Goal: Task Accomplishment & Management: Complete application form

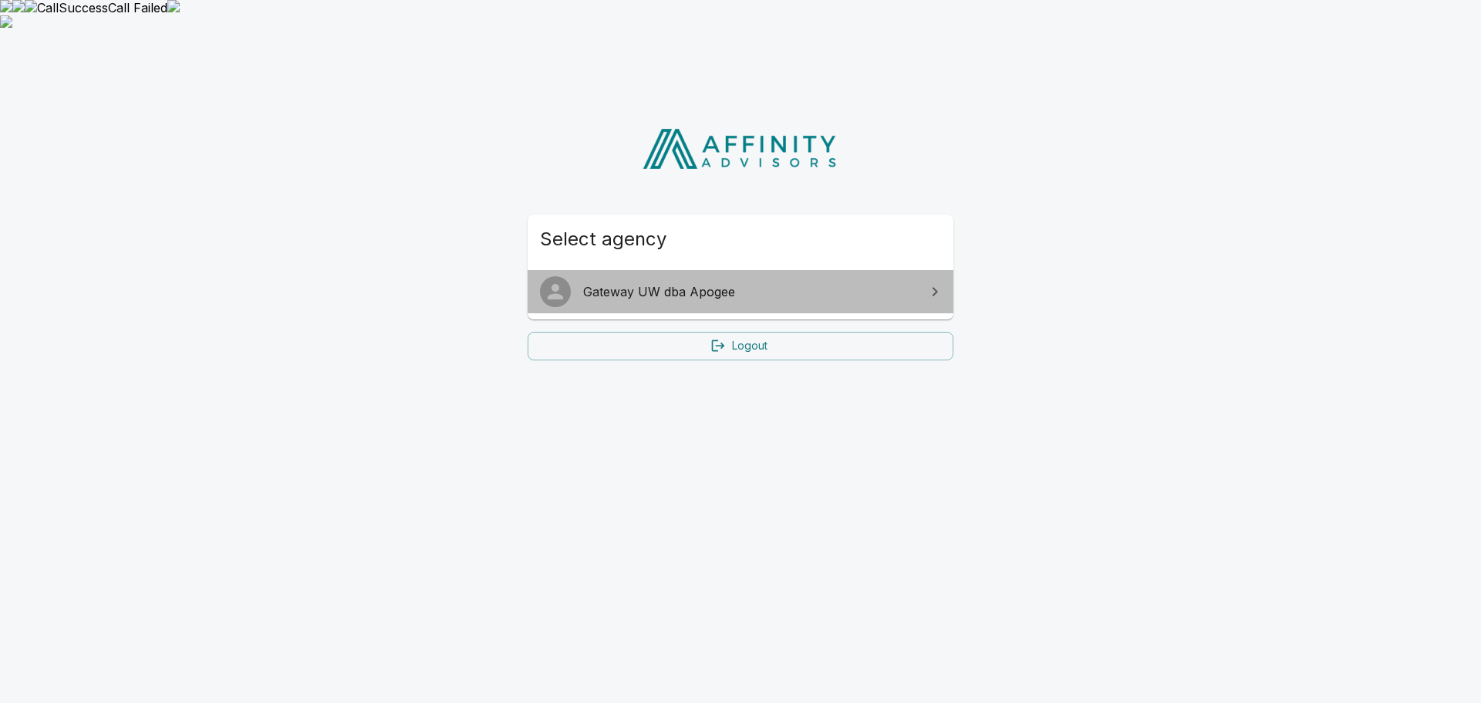
click at [782, 282] on span "Gateway UW dba Apogee" at bounding box center [749, 291] width 333 height 19
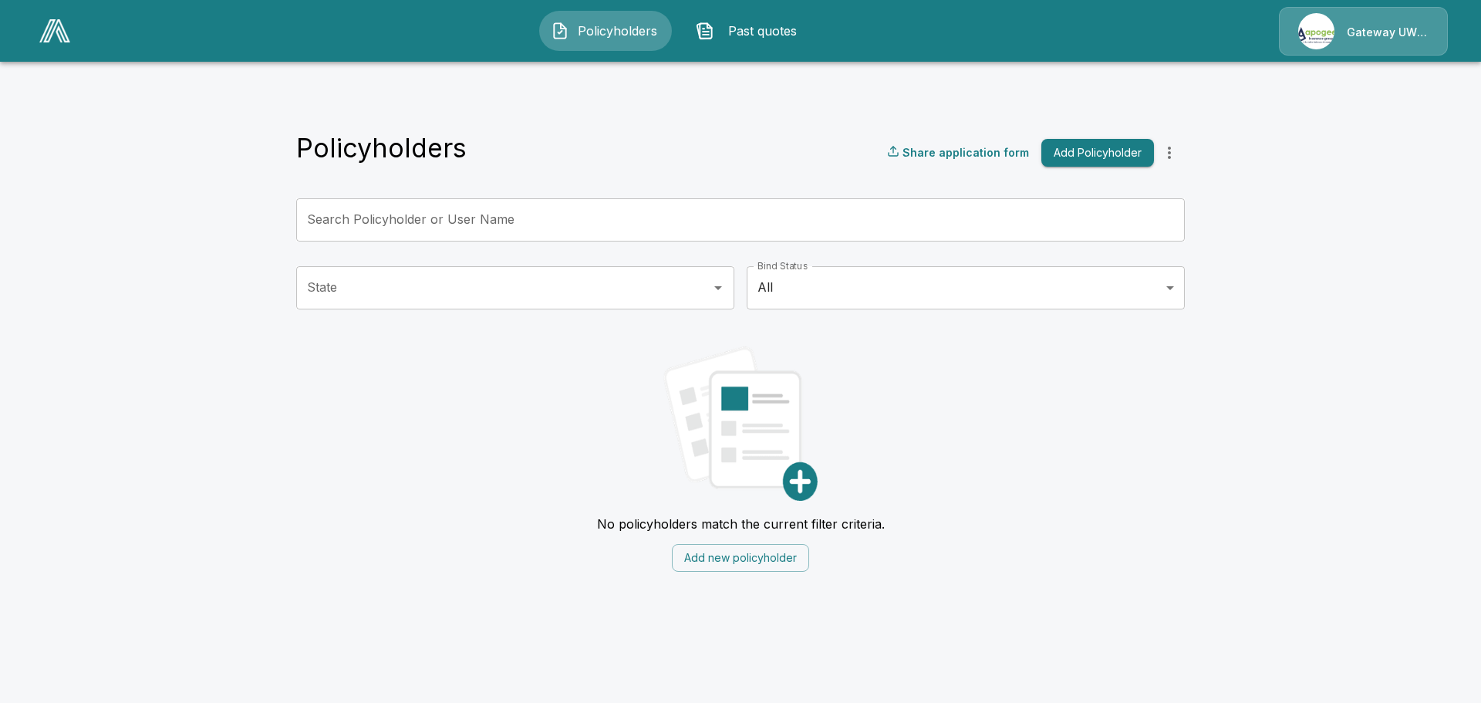
click at [775, 29] on span "Past quotes" at bounding box center [762, 31] width 85 height 19
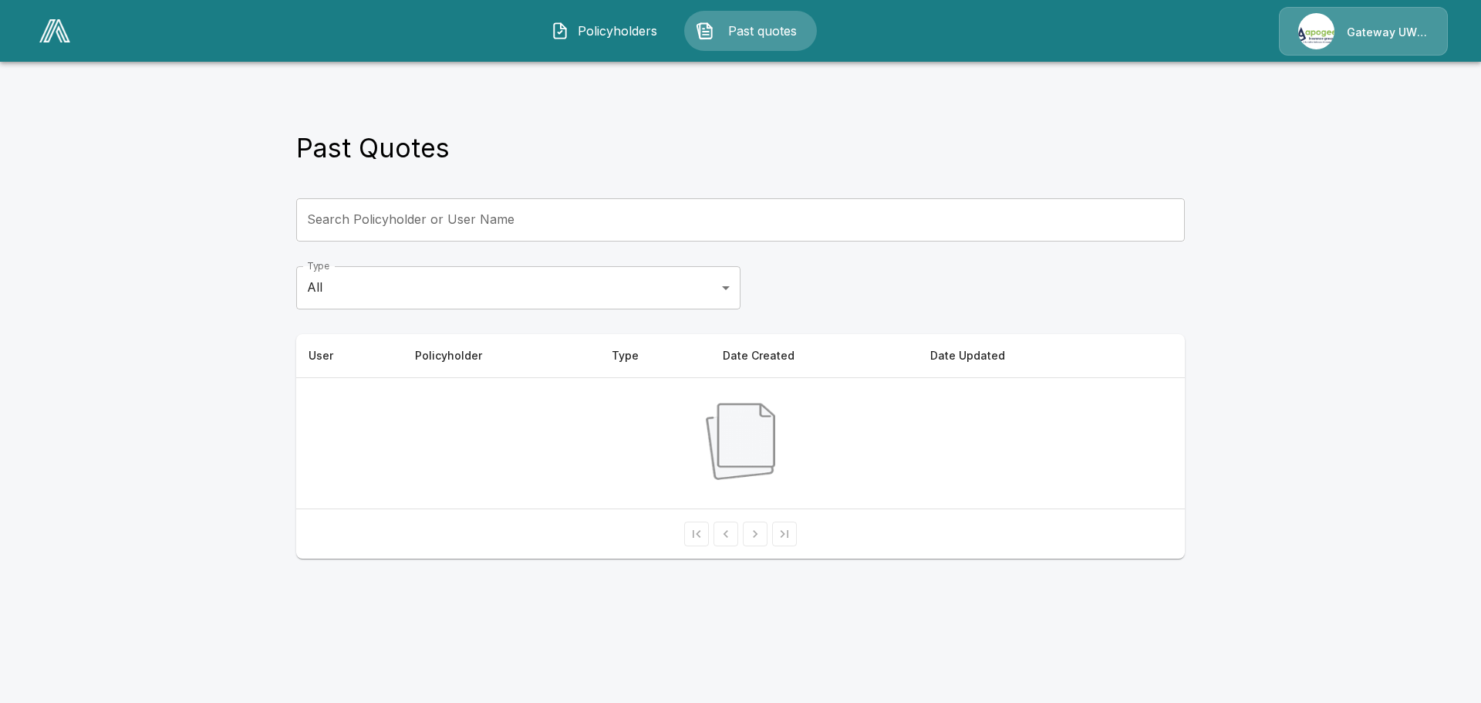
click at [1366, 27] on div "Gateway UW dba Apogee" at bounding box center [1363, 31] width 169 height 49
click at [73, 34] on link at bounding box center [54, 30] width 43 height 35
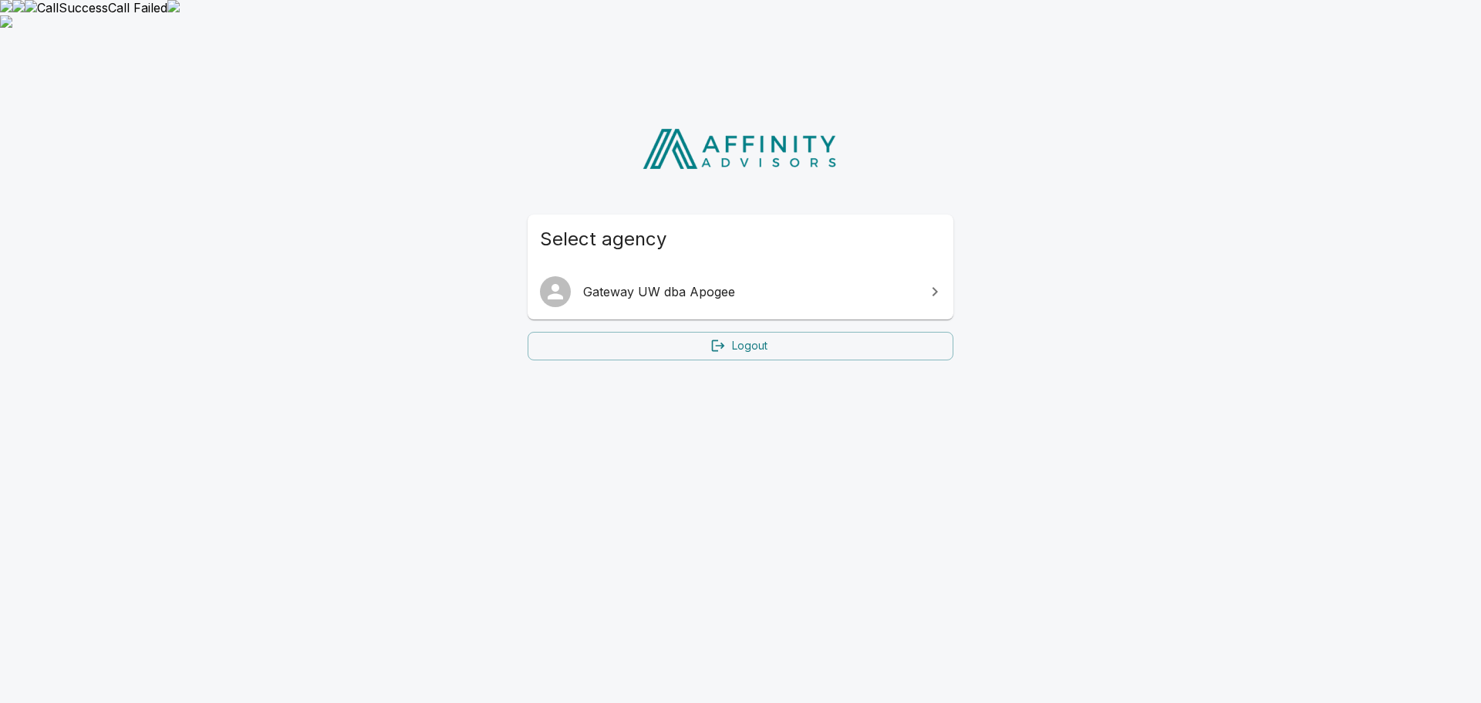
click at [676, 282] on span "Gateway UW dba Apogee" at bounding box center [749, 291] width 333 height 19
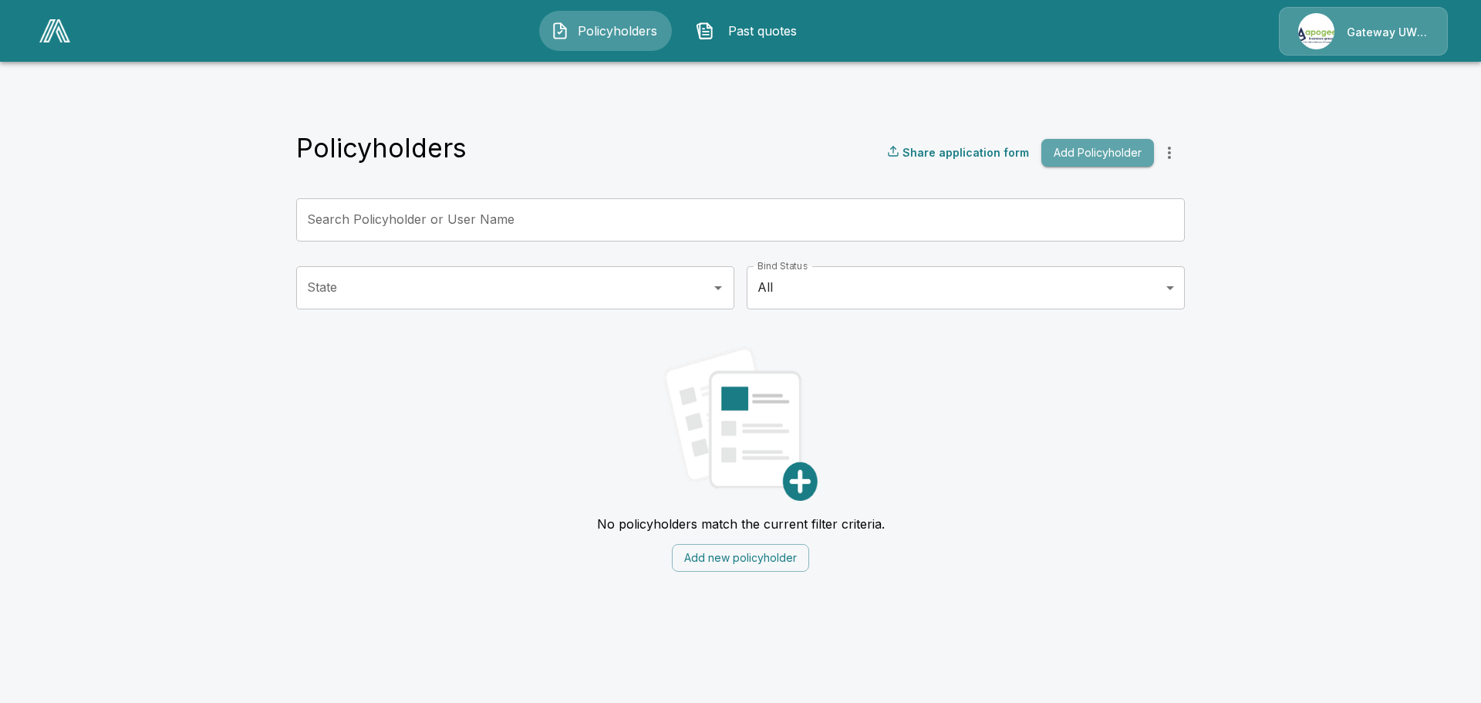
click at [1115, 139] on button "Add Policyholder" at bounding box center [1097, 153] width 113 height 29
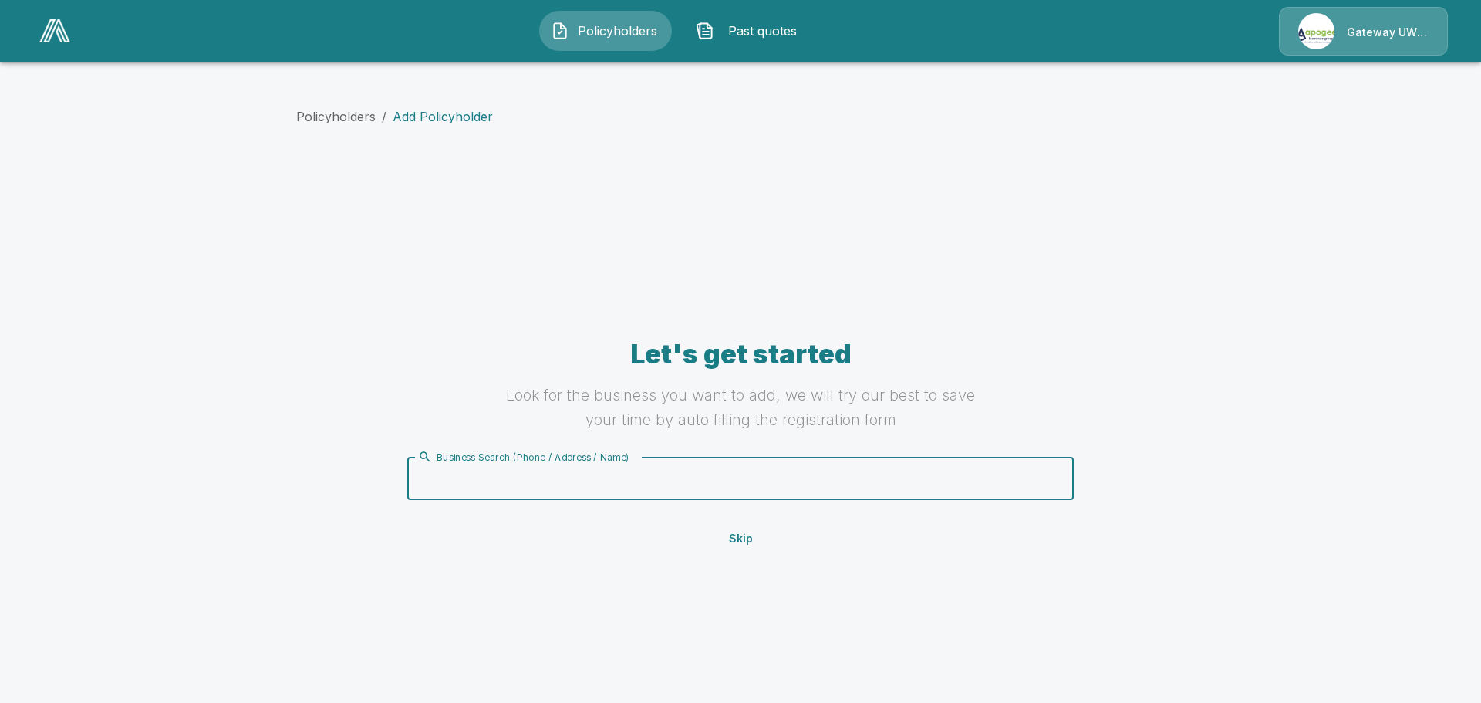
click at [928, 463] on input "Business Search (Phone / Address / Name)" at bounding box center [737, 477] width 647 height 29
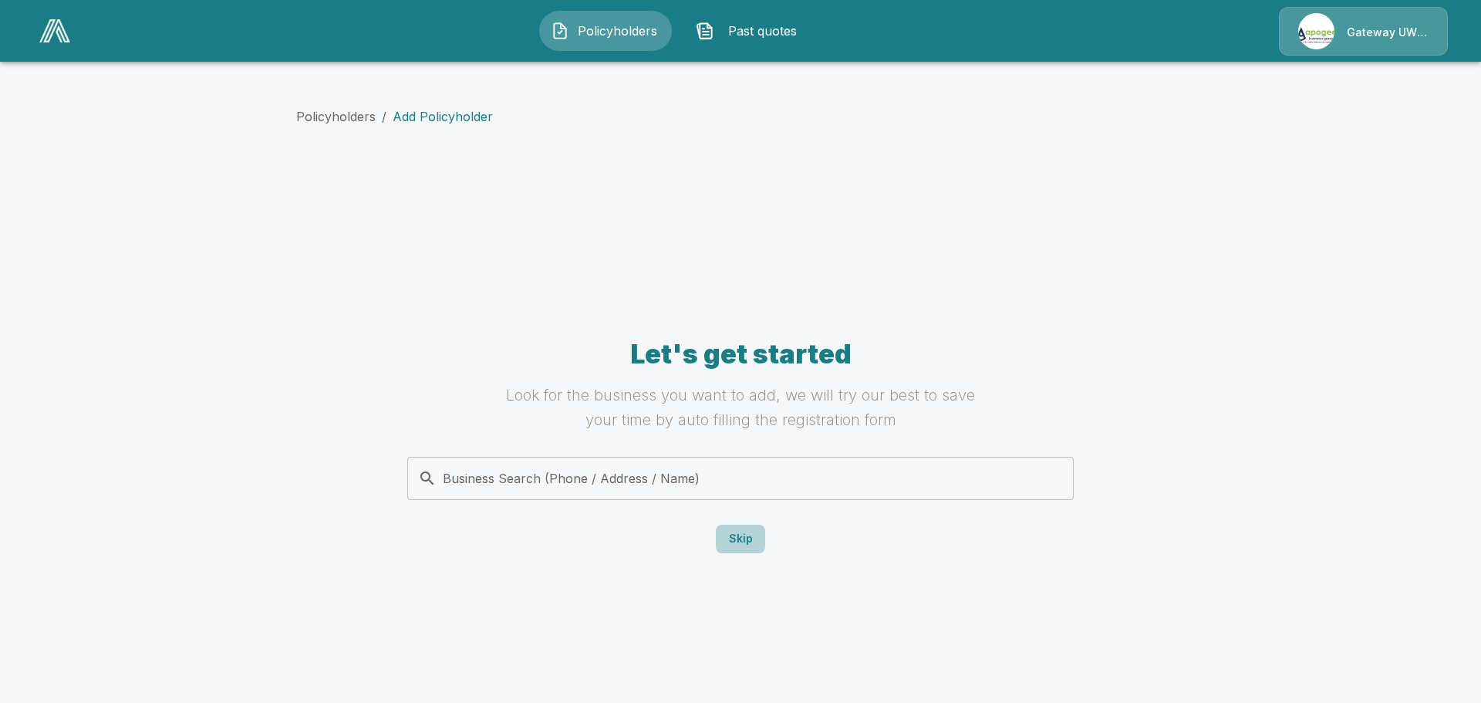
click at [750, 524] on button "Skip" at bounding box center [740, 538] width 49 height 29
